Goal: Information Seeking & Learning: Learn about a topic

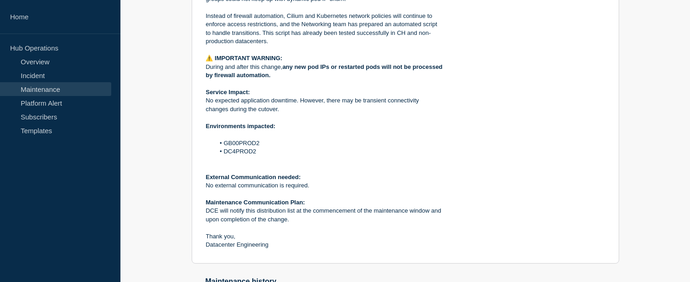
scroll to position [153, 0]
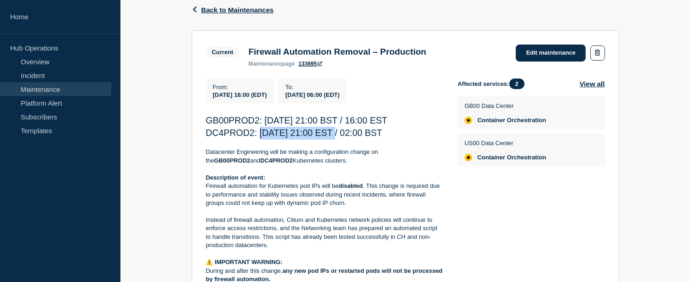
click at [46, 89] on link "Maintenance" at bounding box center [55, 89] width 111 height 14
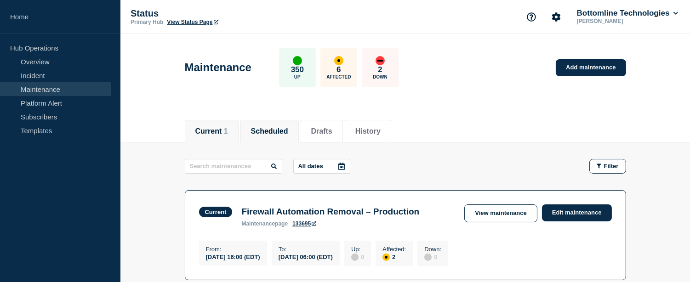
click at [280, 141] on li "Scheduled" at bounding box center [270, 131] width 58 height 23
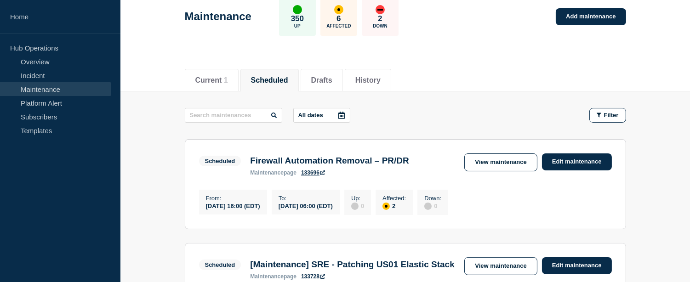
scroll to position [102, 0]
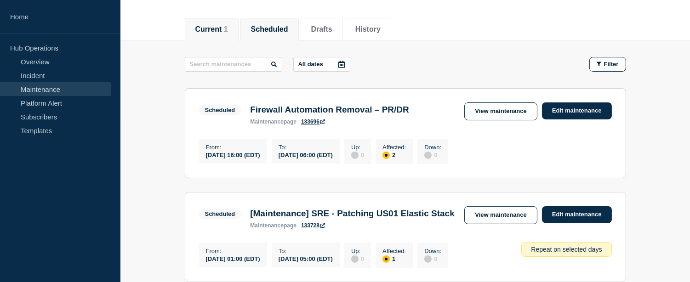
click at [221, 31] on button "Current 1" at bounding box center [211, 29] width 33 height 8
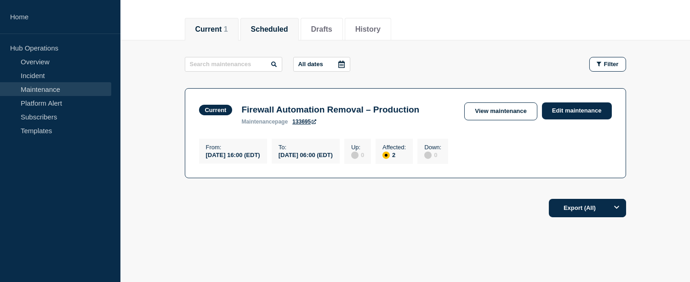
click at [276, 25] on button "Scheduled" at bounding box center [269, 29] width 37 height 8
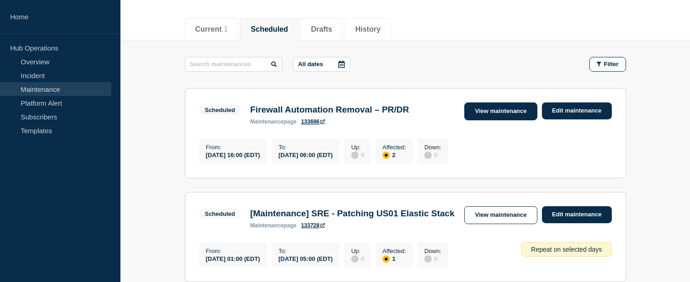
click at [504, 115] on link "View maintenance" at bounding box center [501, 112] width 73 height 18
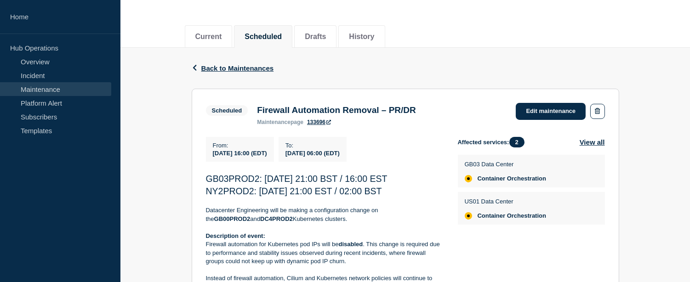
scroll to position [98, 0]
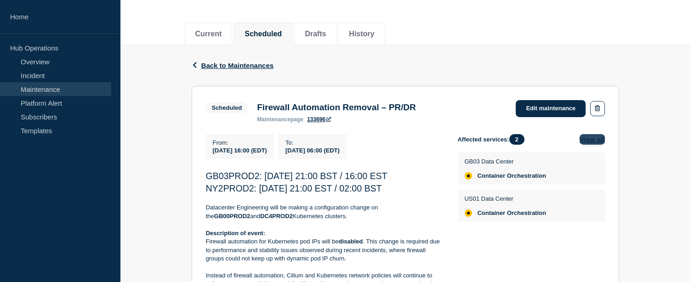
click at [595, 137] on button "View all" at bounding box center [592, 139] width 25 height 11
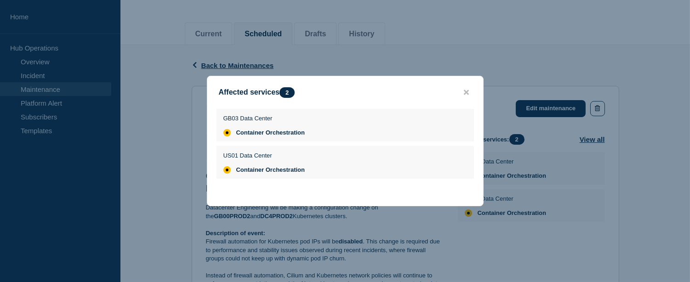
click at [467, 95] on button "close button" at bounding box center [466, 92] width 11 height 9
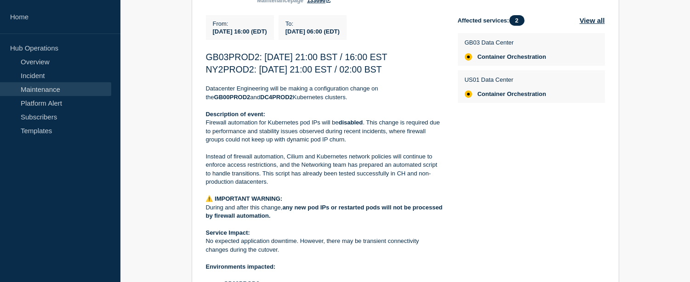
scroll to position [219, 0]
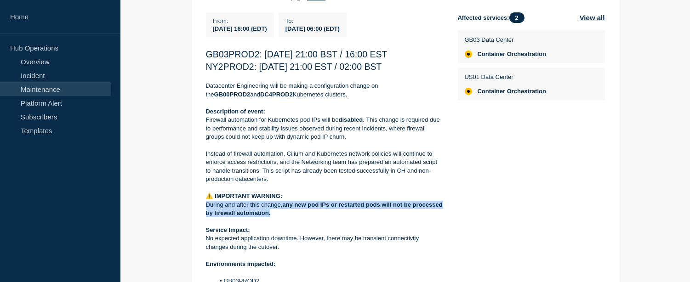
drag, startPoint x: 304, startPoint y: 216, endPoint x: 207, endPoint y: 206, distance: 97.1
click at [207, 206] on p "During and after this change, any new pod IPs or restarted pods will not be pro…" at bounding box center [324, 209] width 237 height 17
copy p "During and after this change, any new pod IPs or restarted pods will not be pro…"
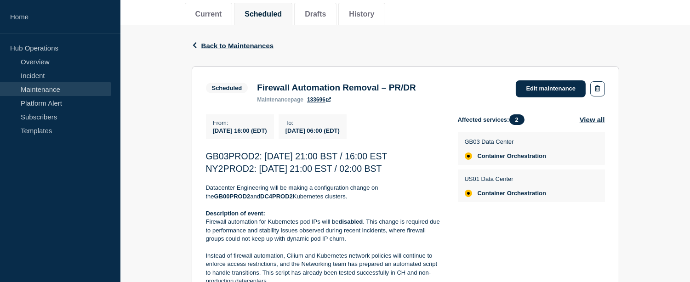
scroll to position [66, 0]
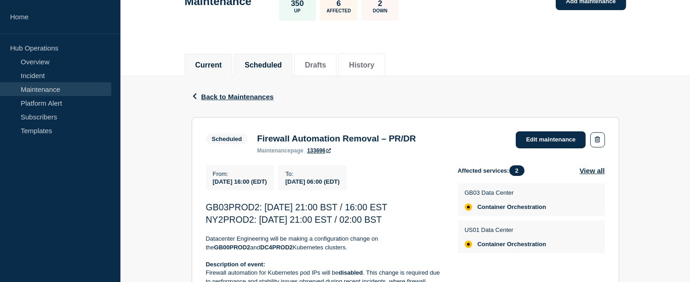
click at [222, 61] on button "Current" at bounding box center [208, 65] width 27 height 8
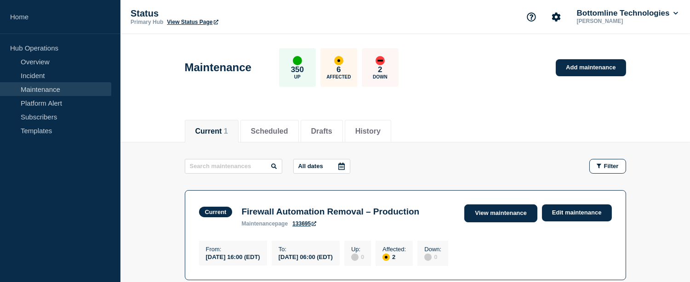
click at [490, 221] on link "View maintenance" at bounding box center [501, 214] width 73 height 18
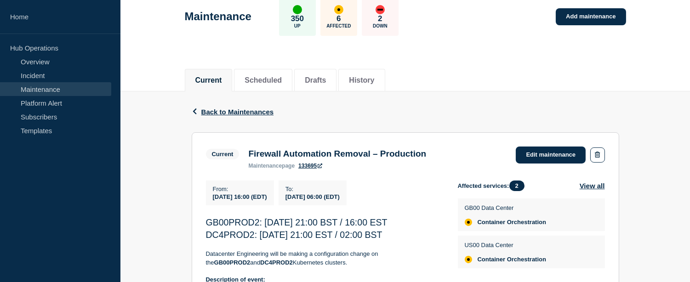
scroll to position [102, 0]
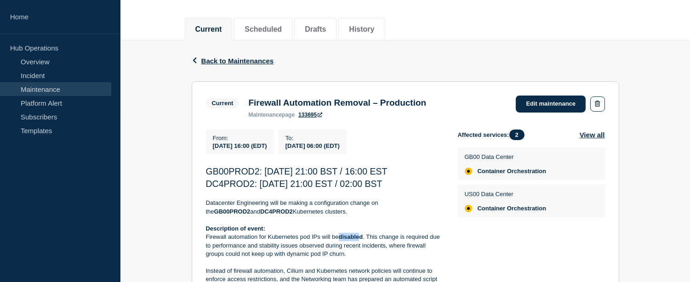
drag, startPoint x: 341, startPoint y: 240, endPoint x: 361, endPoint y: 240, distance: 19.8
click at [361, 240] on strong "disabled" at bounding box center [351, 237] width 24 height 7
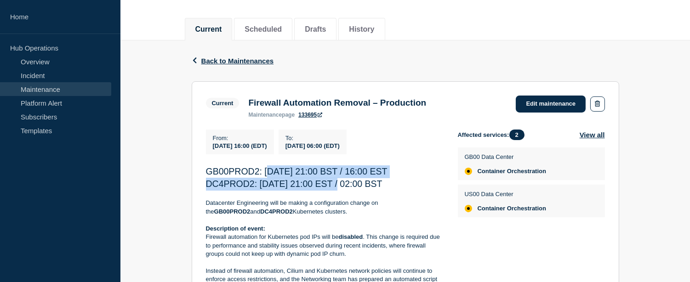
drag, startPoint x: 269, startPoint y: 172, endPoint x: 337, endPoint y: 189, distance: 70.1
click at [337, 189] on span "DC4PROD2: [DATE] 21:00 EST / 02:00 BST" at bounding box center [294, 184] width 177 height 10
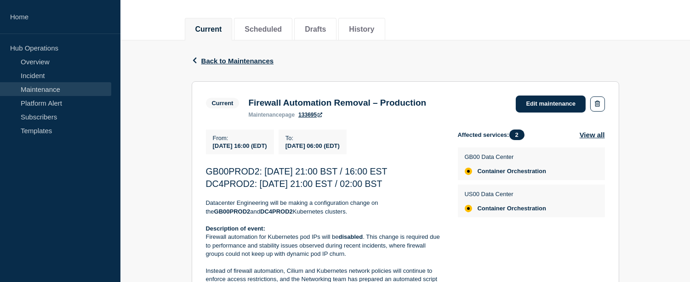
drag, startPoint x: 433, startPoint y: 186, endPoint x: 204, endPoint y: 175, distance: 229.8
click at [321, 213] on p "Datacenter Engineering will be making a configuration change on the GB00PROD2 a…" at bounding box center [324, 207] width 237 height 17
click at [218, 27] on button "Current" at bounding box center [208, 29] width 27 height 8
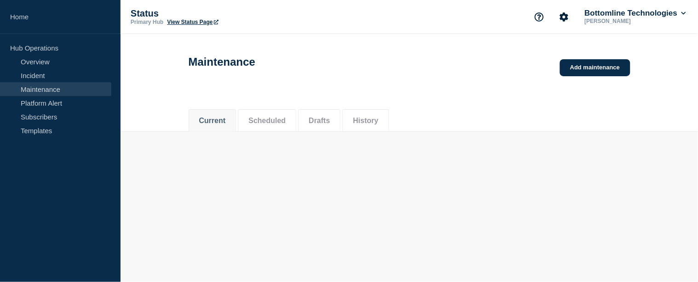
click at [267, 26] on div "Status Primary Hub View Status Page Bottomline Technologies [PERSON_NAME]" at bounding box center [409, 17] width 577 height 34
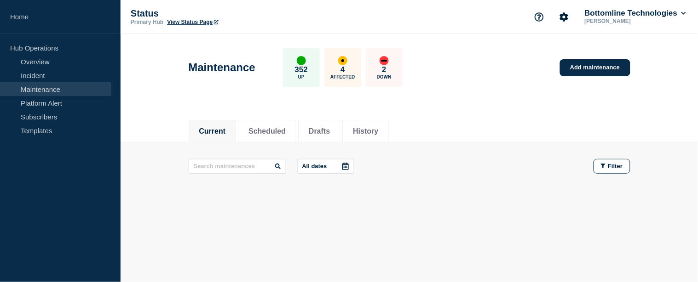
click at [215, 124] on li "Current" at bounding box center [213, 131] width 48 height 23
click at [378, 131] on button "History" at bounding box center [365, 131] width 25 height 8
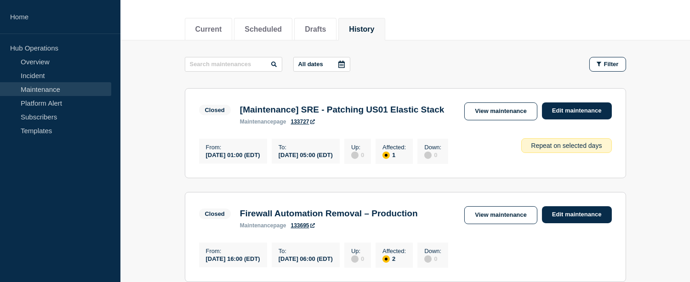
scroll to position [204, 0]
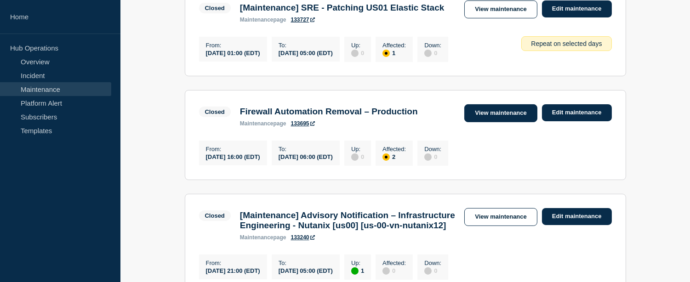
click at [497, 122] on link "View maintenance" at bounding box center [501, 113] width 73 height 18
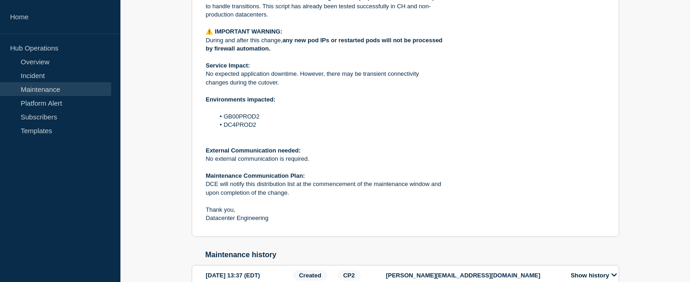
scroll to position [435, 0]
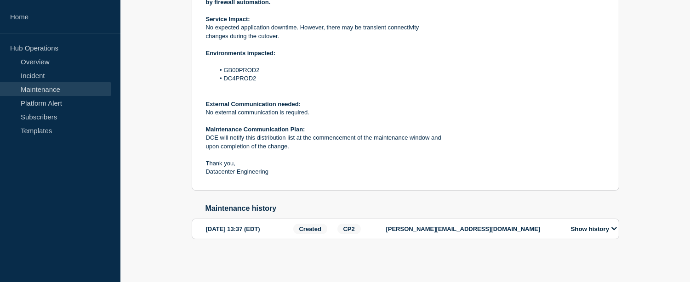
click at [576, 230] on button "Show history" at bounding box center [595, 229] width 52 height 8
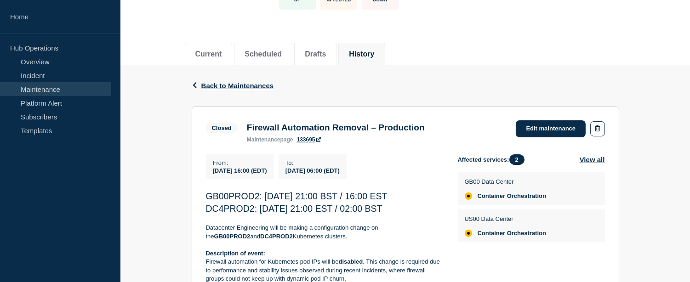
scroll to position [26, 0]
